Goal: Check status: Check status

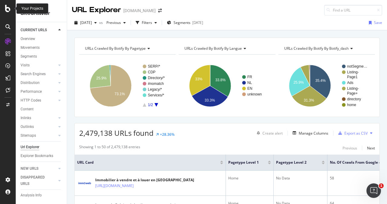
click at [6, 10] on icon at bounding box center [7, 8] width 5 height 7
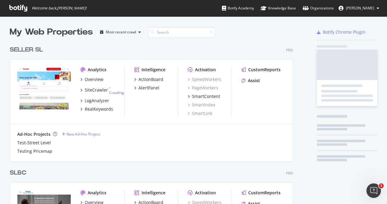
scroll to position [199, 378]
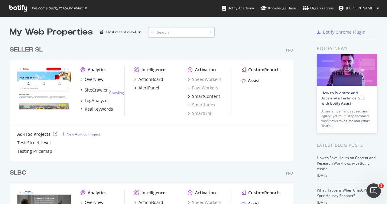
click at [162, 30] on input at bounding box center [181, 32] width 67 height 11
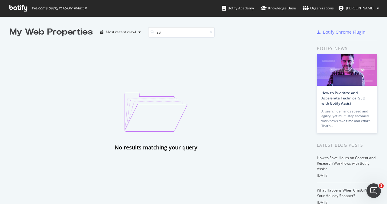
type input "s"
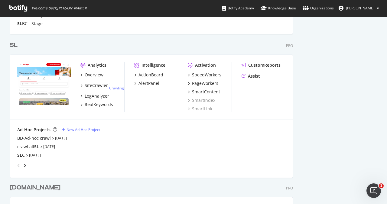
scroll to position [264, 0]
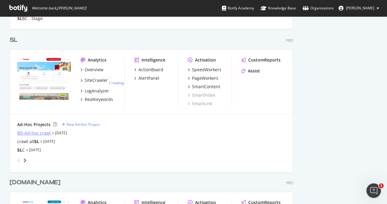
type input "sl"
click at [43, 133] on div "BD-Ad-hoc crawl" at bounding box center [34, 133] width 34 height 6
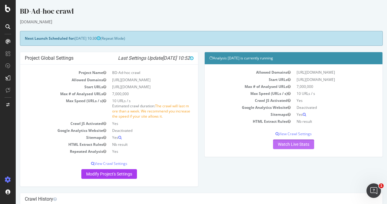
click at [283, 143] on link "Watch Live Stats" at bounding box center [293, 144] width 41 height 10
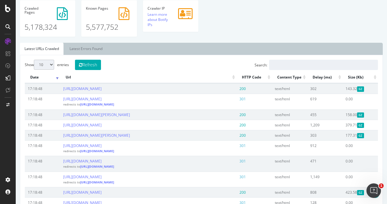
scroll to position [171, 0]
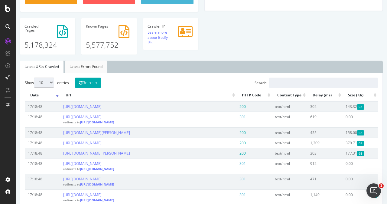
click at [98, 65] on link "Latest Errors Found" at bounding box center [86, 67] width 42 height 12
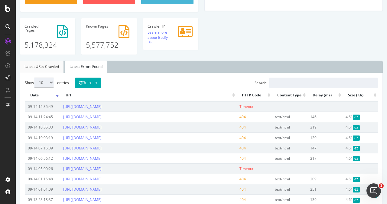
click at [52, 67] on link "Latest URLs Crawled" at bounding box center [42, 67] width 44 height 12
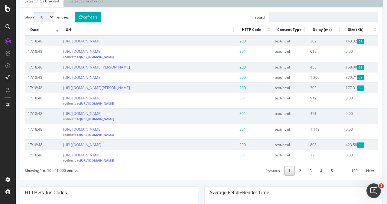
scroll to position [225, 0]
